Goal: Information Seeking & Learning: Learn about a topic

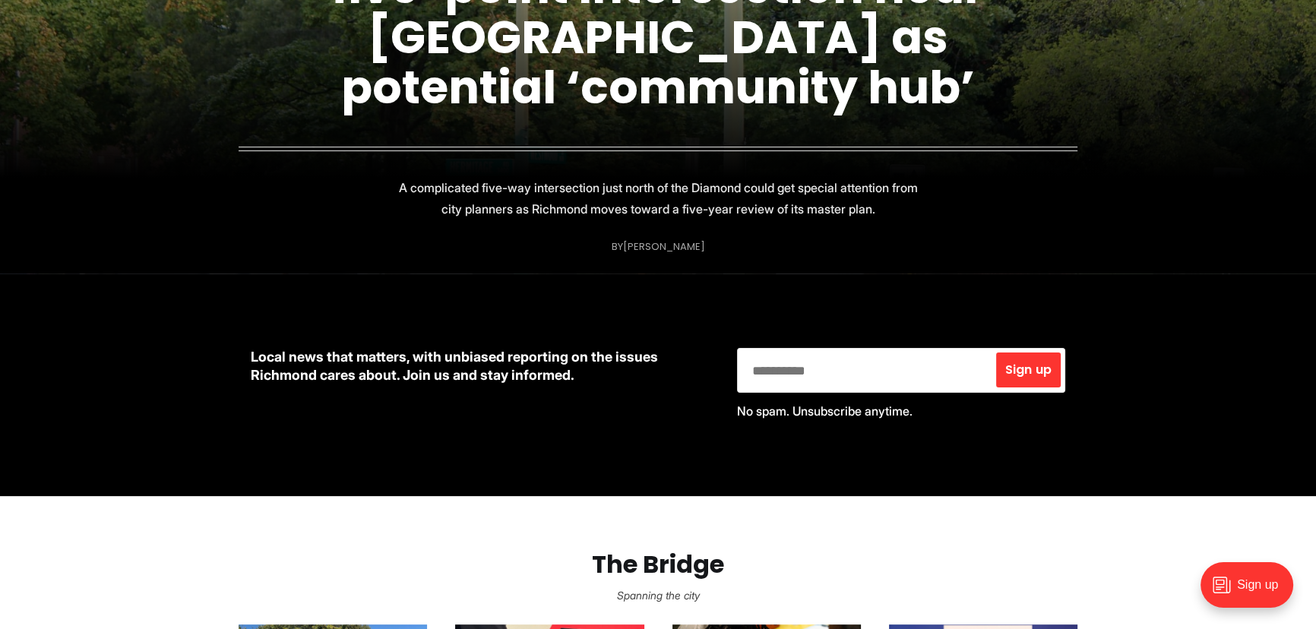
scroll to position [345, 0]
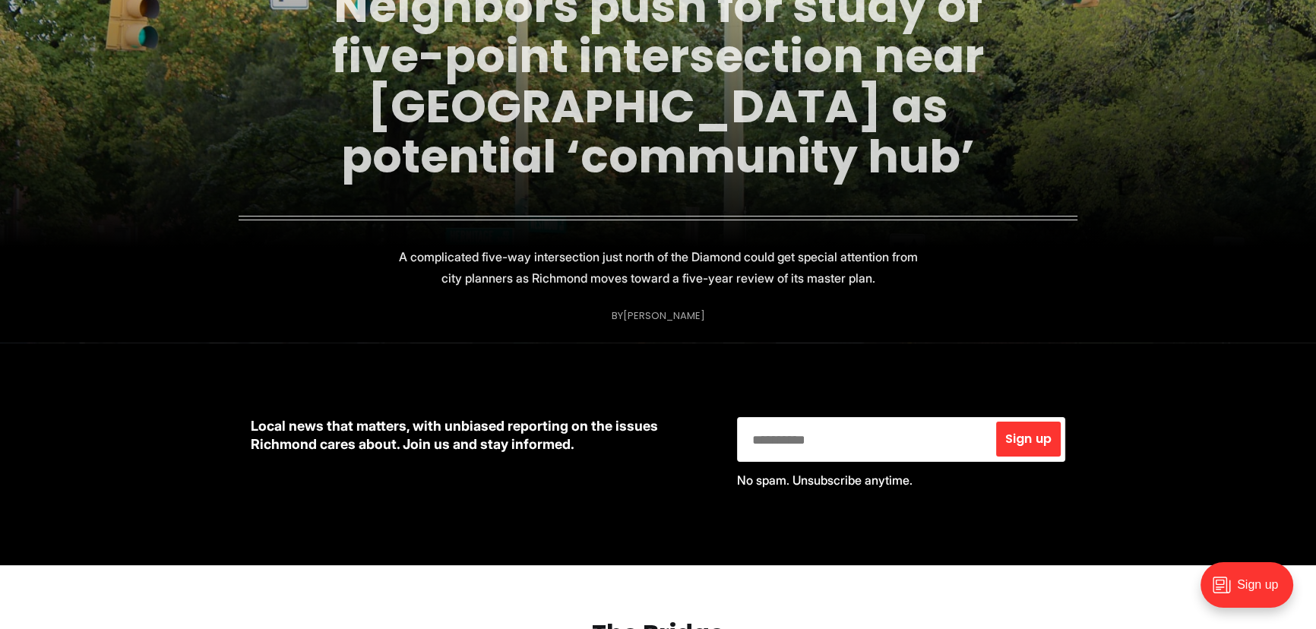
click at [712, 106] on link "Neighbors push for study of five-point intersection near [GEOGRAPHIC_DATA] as p…" at bounding box center [658, 81] width 652 height 214
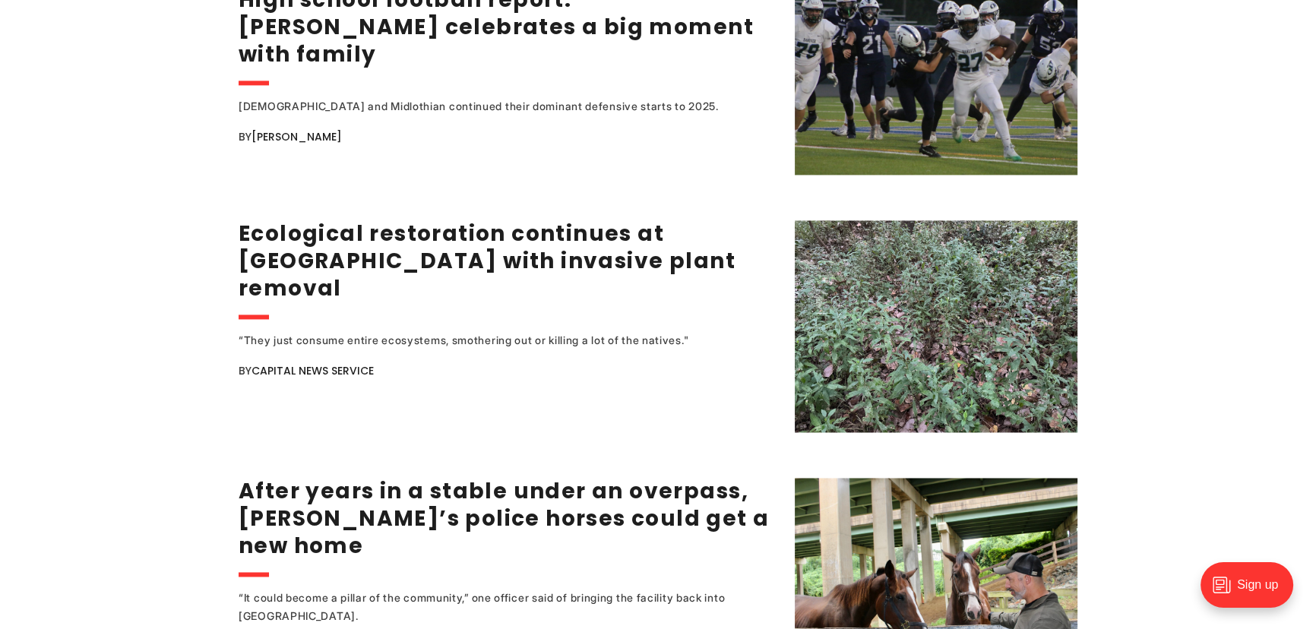
scroll to position [2900, 0]
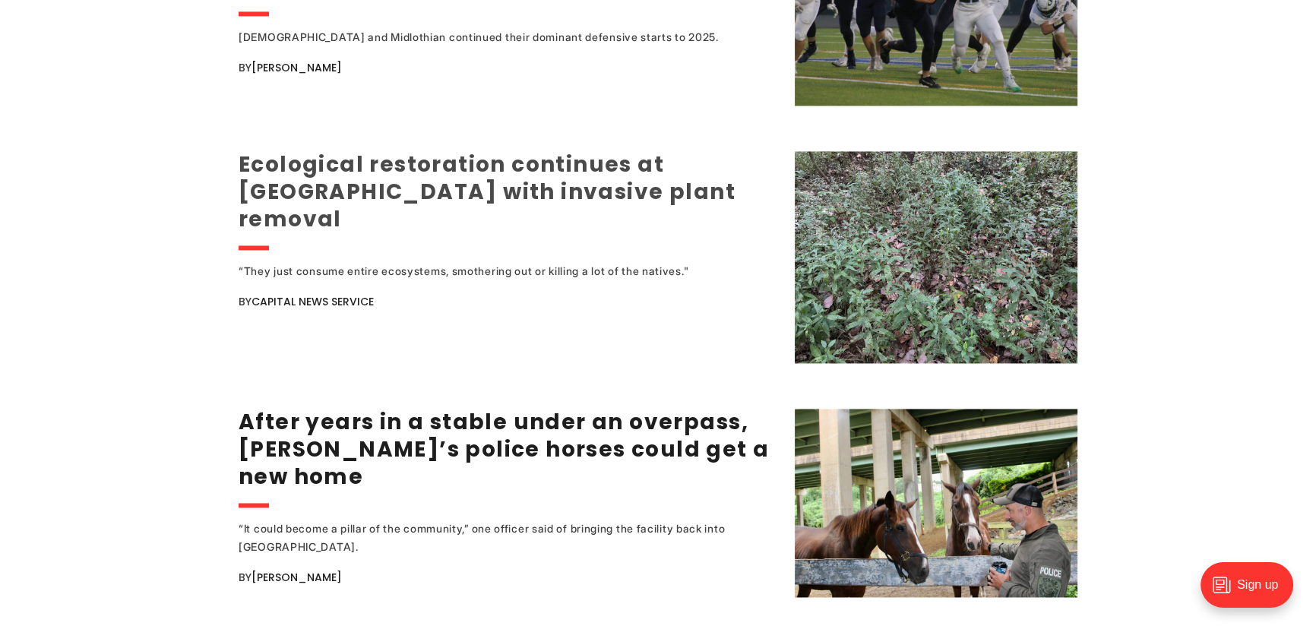
click at [469, 160] on link "Ecological restoration continues at [GEOGRAPHIC_DATA] with invasive plant remov…" at bounding box center [487, 192] width 497 height 84
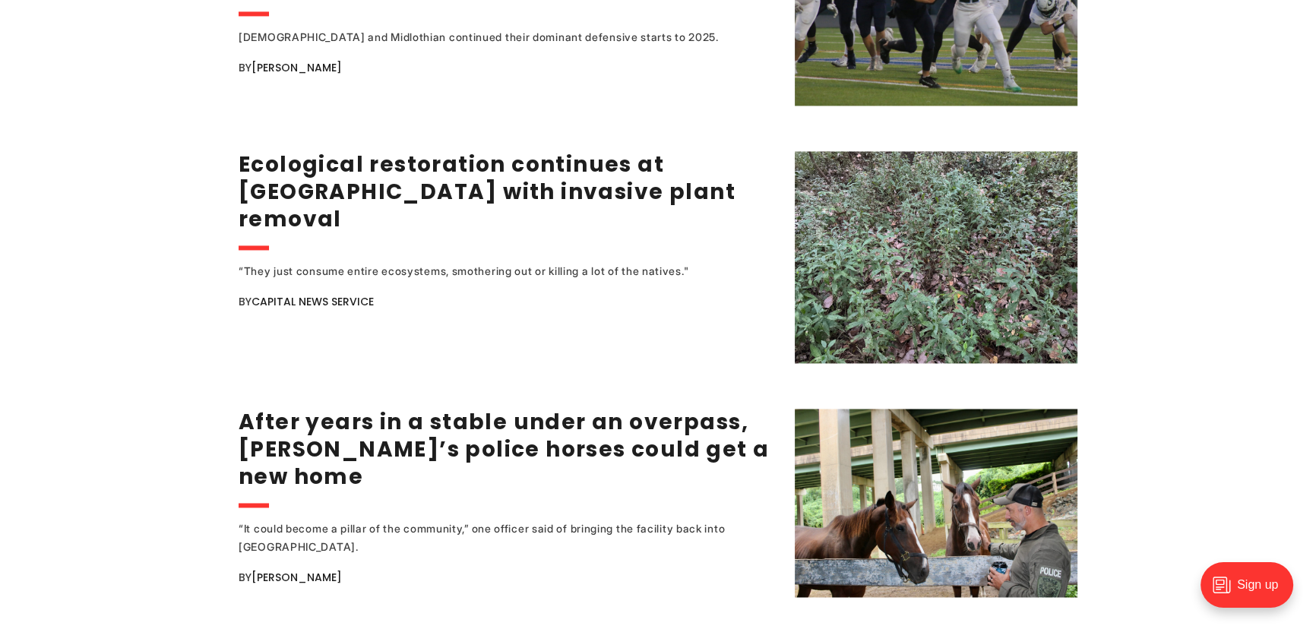
scroll to position [3038, 0]
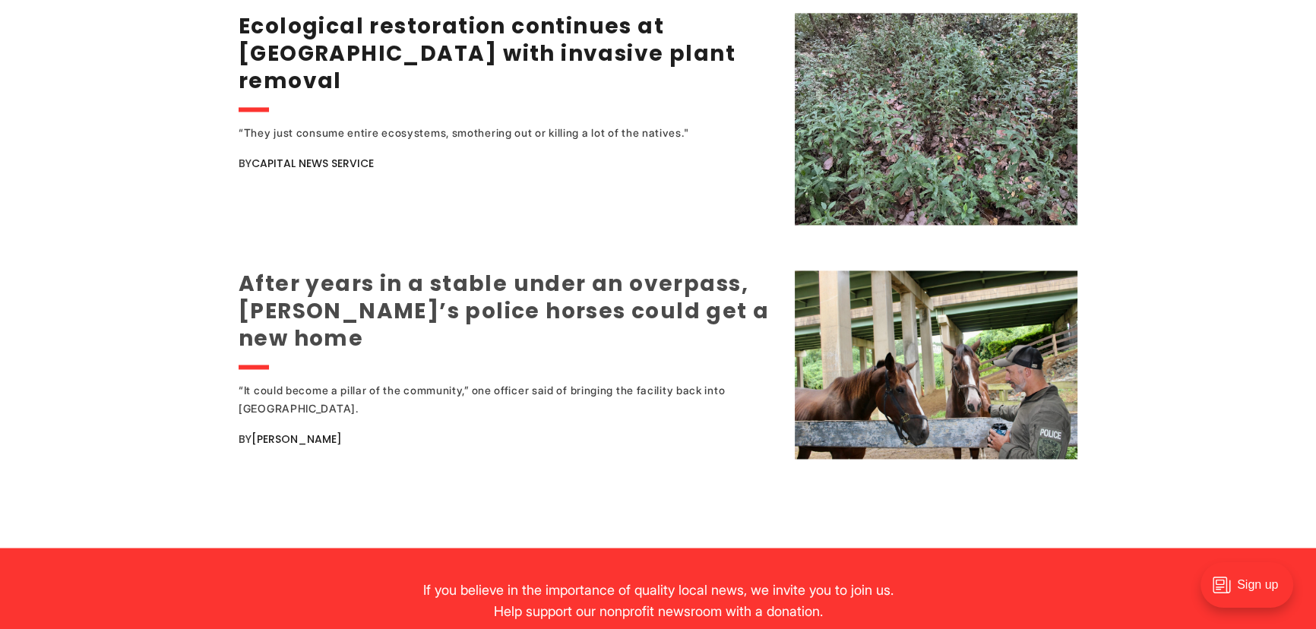
click at [429, 295] on link "After years in a stable under an overpass, [PERSON_NAME]’s police horses could …" at bounding box center [504, 311] width 530 height 84
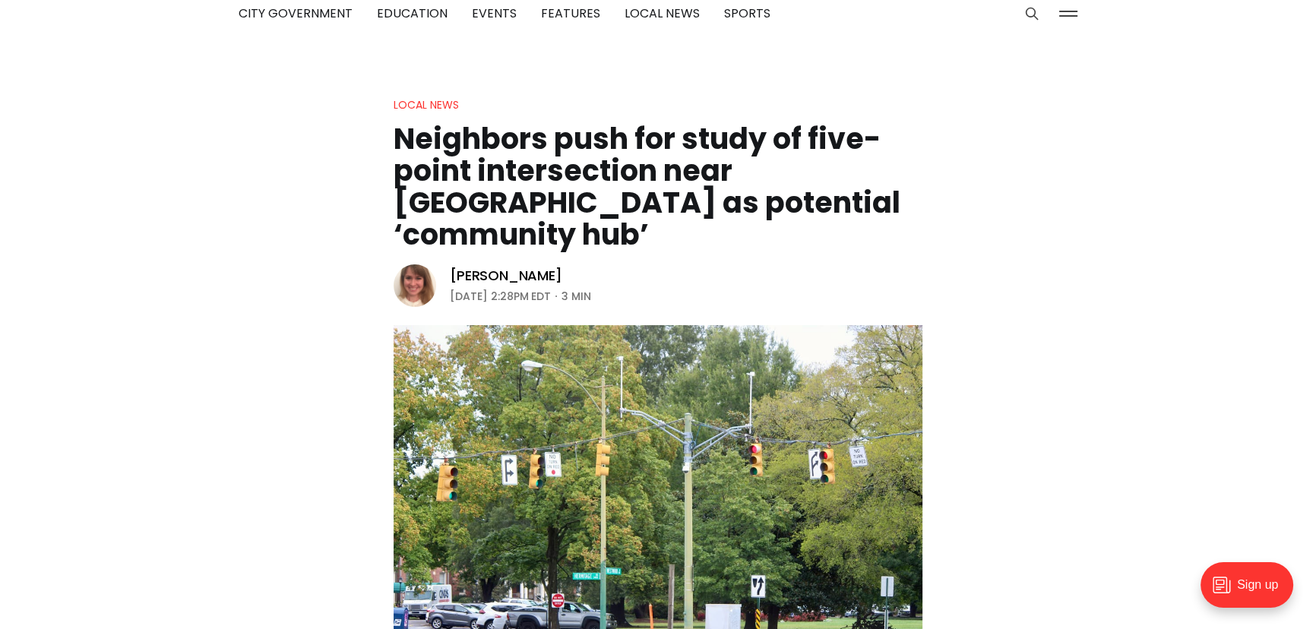
scroll to position [207, 0]
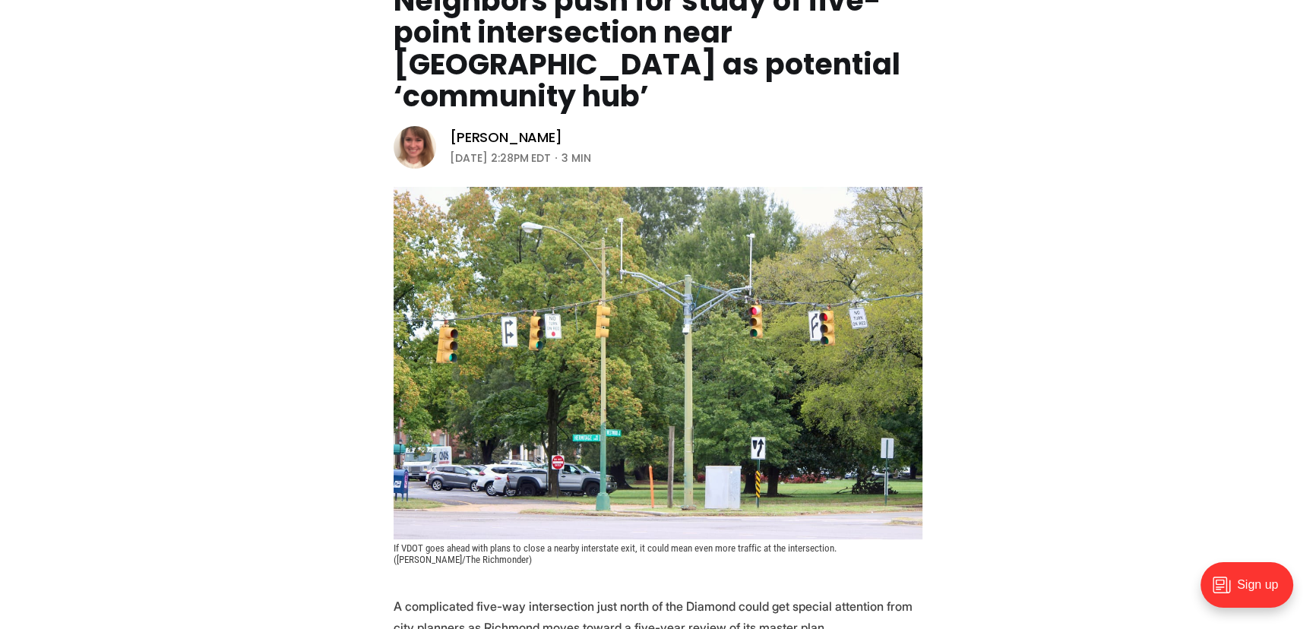
click at [603, 421] on img at bounding box center [657, 363] width 529 height 352
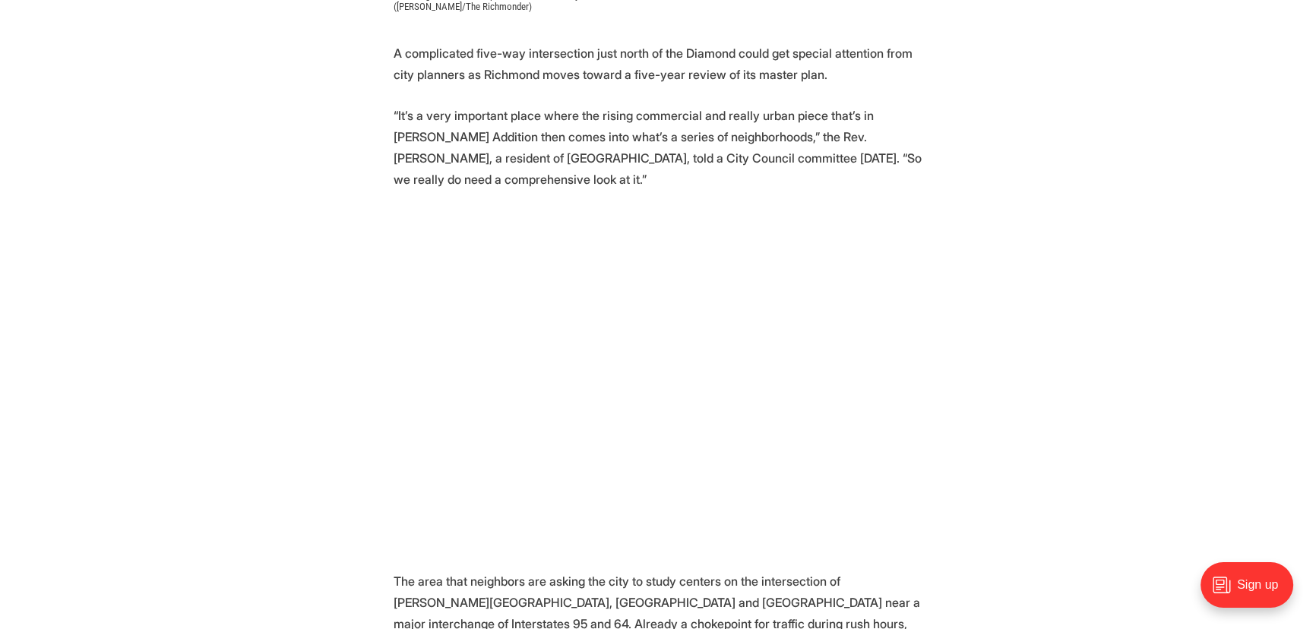
scroll to position [828, 0]
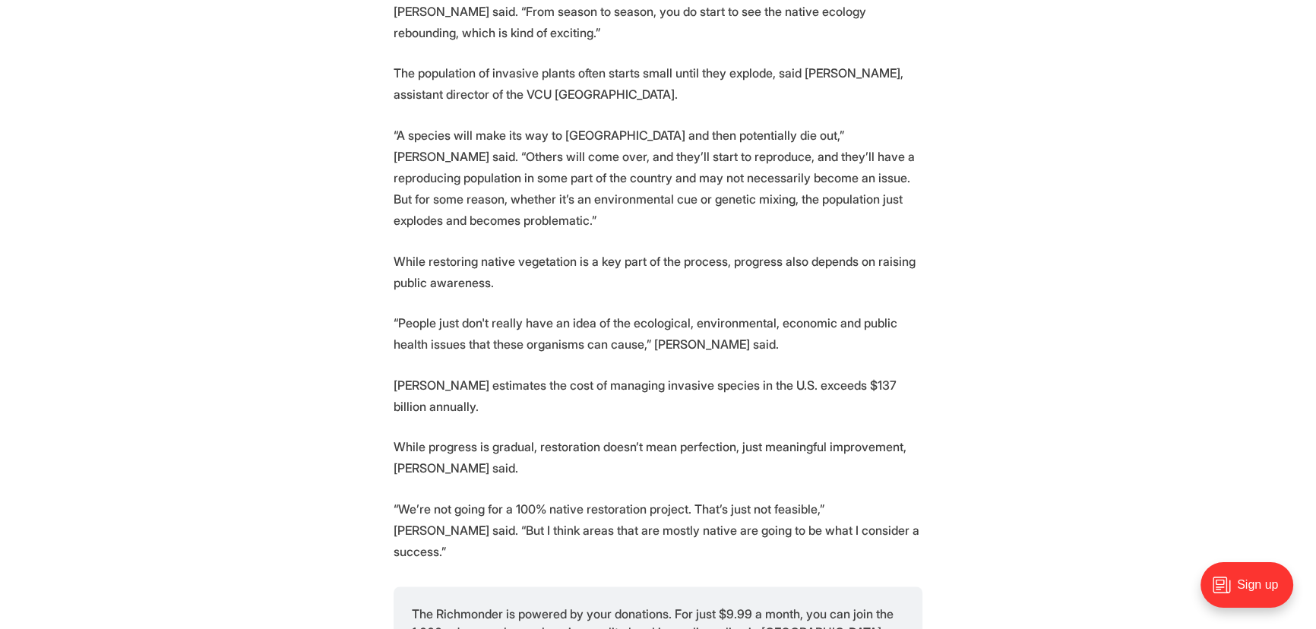
scroll to position [2555, 0]
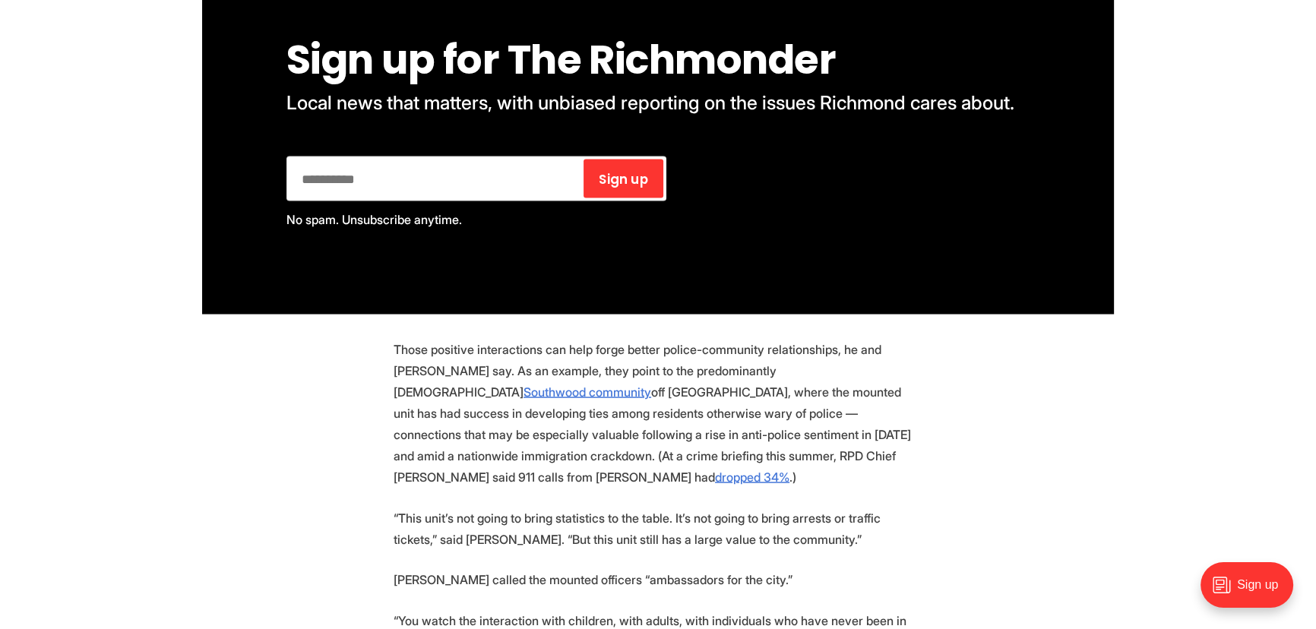
scroll to position [3866, 0]
